Goal: Download file/media

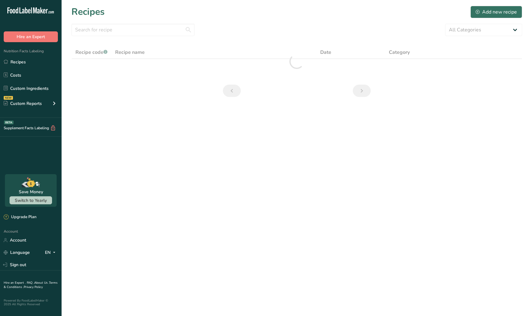
click at [279, 15] on div "Recipes Add new recipe" at bounding box center [296, 12] width 450 height 14
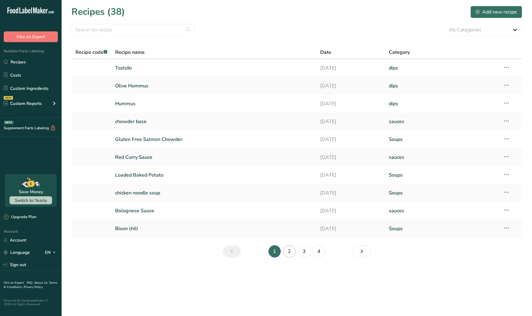
click at [287, 254] on link "2" at bounding box center [289, 251] width 12 height 12
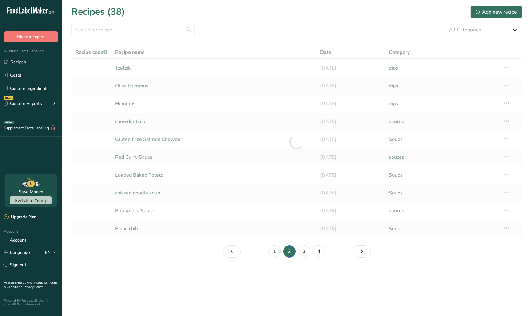
click at [288, 253] on li "2" at bounding box center [289, 251] width 15 height 12
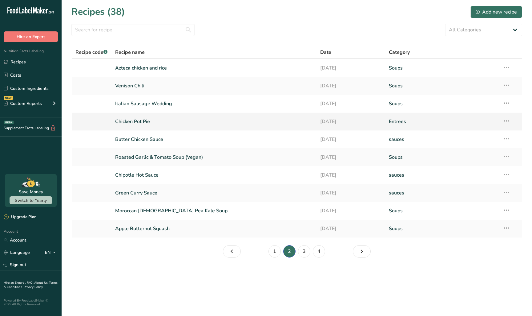
click at [141, 118] on link "Chicken Pot Pie" at bounding box center [214, 121] width 198 height 13
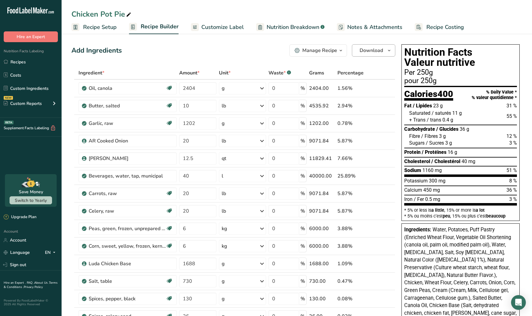
click at [392, 50] on span "button" at bounding box center [388, 50] width 7 height 7
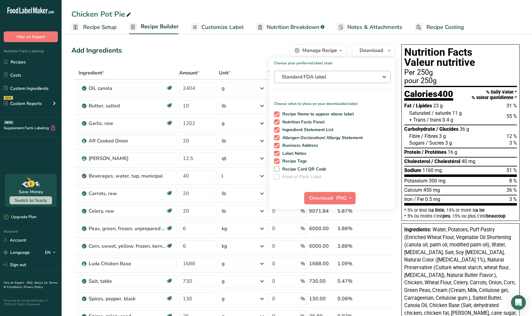
click at [352, 74] on span "Standard FDA label" at bounding box center [327, 76] width 92 height 7
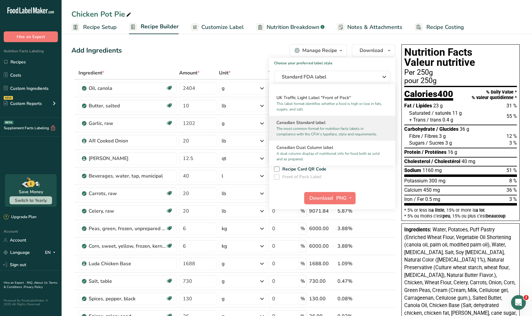
scroll to position [218, 0]
click at [326, 129] on p "The most common format for nutrition facts labels in compliance with the CFIA's…" at bounding box center [329, 129] width 106 height 11
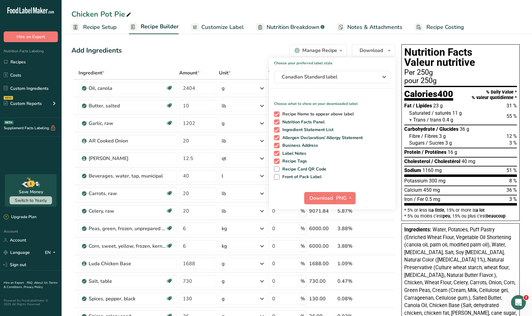
click at [276, 112] on span at bounding box center [277, 114] width 6 height 6
click at [276, 112] on input "Recipe Name to appear above label" at bounding box center [276, 114] width 4 height 4
checkbox input "false"
click at [277, 129] on span at bounding box center [277, 130] width 6 height 6
click at [277, 129] on input "Ingredient Statement List" at bounding box center [276, 130] width 4 height 4
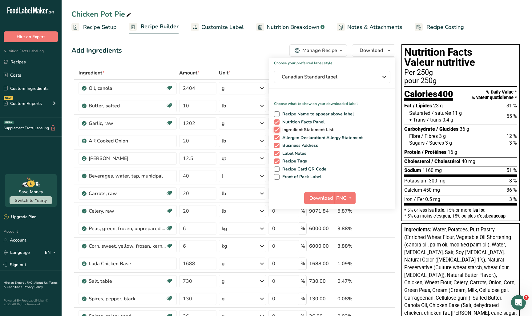
checkbox input "false"
click at [277, 134] on div "Recipe Name to appear above label Nutrition Facts Panel Ingredient Statement Li…" at bounding box center [332, 144] width 126 height 71
click at [277, 136] on span at bounding box center [277, 138] width 6 height 6
click at [277, 136] on input "Allergen Declaration/ Allergy Statement" at bounding box center [276, 138] width 4 height 4
checkbox input "false"
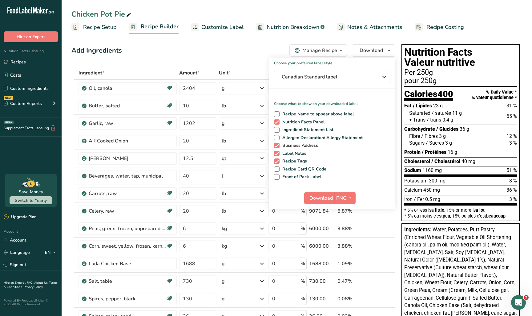
click at [276, 147] on span at bounding box center [277, 146] width 6 height 6
click at [276, 147] on input "Business Address" at bounding box center [276, 145] width 4 height 4
checkbox input "false"
click at [276, 151] on span at bounding box center [277, 154] width 6 height 6
click at [276, 151] on input "Label Notes" at bounding box center [276, 153] width 4 height 4
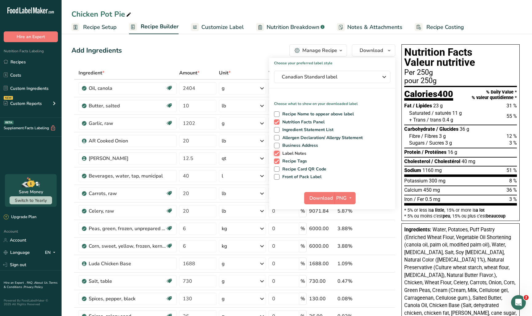
checkbox input "false"
click at [277, 157] on div "Recipe Name to appear above label Nutrition Facts Panel Ingredient Statement Li…" at bounding box center [332, 144] width 126 height 71
click at [277, 158] on span at bounding box center [277, 161] width 6 height 6
click at [277, 159] on input "Recipe Tags" at bounding box center [276, 161] width 4 height 4
checkbox input "false"
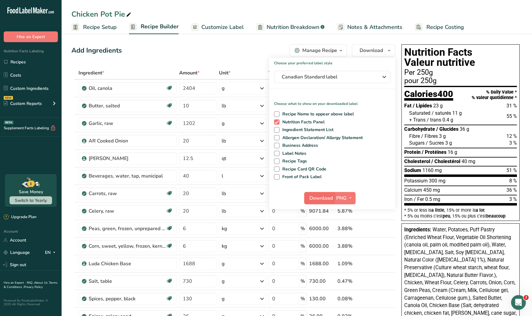
click at [320, 198] on span "Download" at bounding box center [320, 197] width 23 height 7
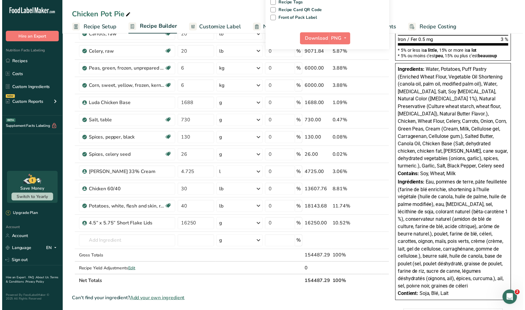
scroll to position [160, 0]
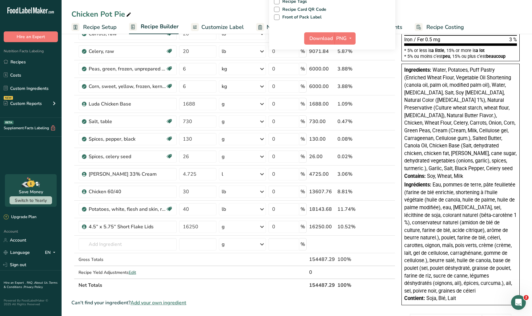
drag, startPoint x: 459, startPoint y: 291, endPoint x: 404, endPoint y: 66, distance: 231.6
click at [404, 66] on div "Ingredients: Water, Potatoes, Puff Pastry (Enriched Wheat Flour, Vegetable Oil …" at bounding box center [460, 184] width 118 height 241
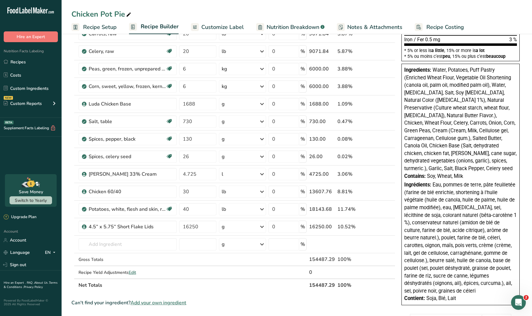
copy div "Loremipsumd: Sitam, Consecte, Adip Elitse (Doeiusmo Tempo Incid, Utlaboree Dol …"
